Goal: Check status: Check status

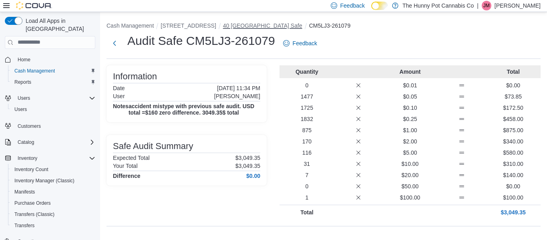
click at [269, 23] on button "40 [GEOGRAPHIC_DATA] Safe" at bounding box center [262, 25] width 79 height 6
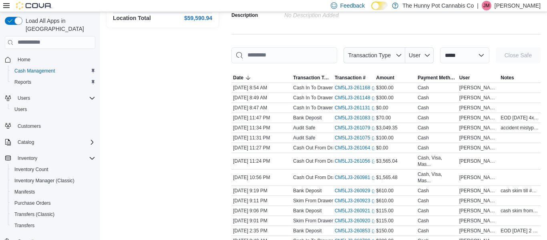
scroll to position [84, 0]
